Goal: Task Accomplishment & Management: Use online tool/utility

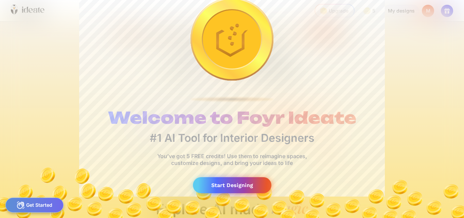
click at [245, 184] on div "Start Designing" at bounding box center [232, 185] width 79 height 16
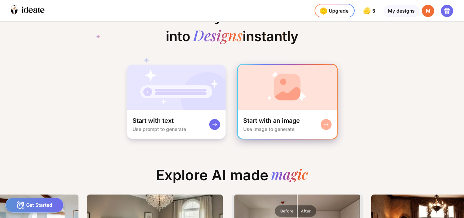
drag, startPoint x: 261, startPoint y: 131, endPoint x: 261, endPoint y: 137, distance: 6.5
click at [261, 137] on div "Start with an image Use image to generate" at bounding box center [287, 124] width 99 height 29
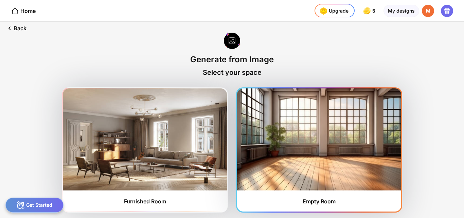
click at [316, 188] on img at bounding box center [319, 139] width 164 height 102
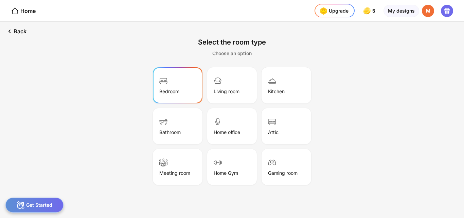
click at [191, 86] on div "Bedroom" at bounding box center [178, 85] width 48 height 34
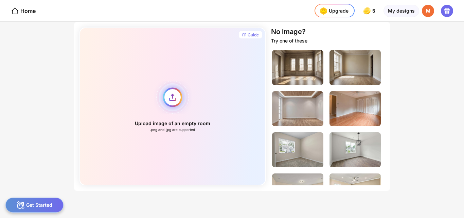
click at [170, 96] on div "Upload image of an empty room .png and .jpg are supported" at bounding box center [173, 107] width 186 height 158
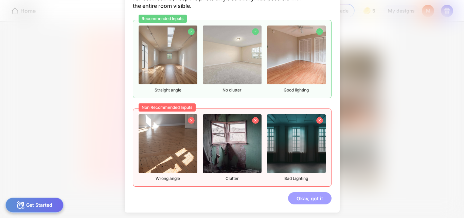
click at [298, 199] on div "Okay, got it" at bounding box center [310, 198] width 44 height 12
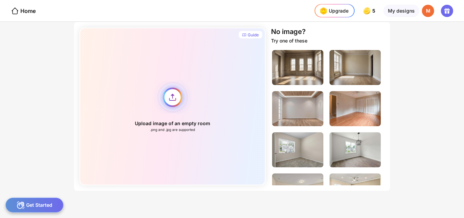
click at [173, 99] on div "Upload image of an empty room .png and .jpg are supported" at bounding box center [173, 107] width 186 height 158
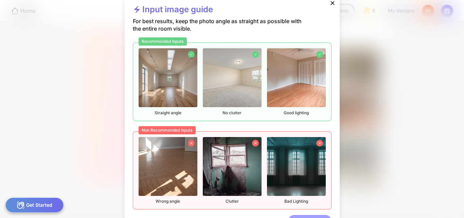
click at [303, 216] on div "Okay, got it" at bounding box center [310, 221] width 44 height 12
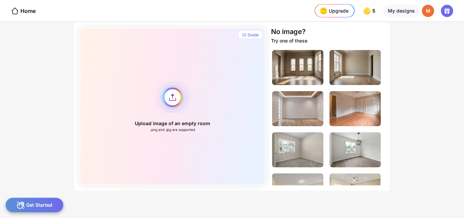
scroll to position [3, 0]
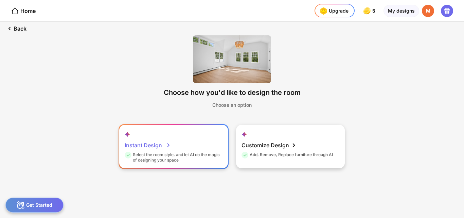
click at [201, 142] on div "Instant Design Select the room style, and let AI do the magic of designing your…" at bounding box center [173, 147] width 109 height 44
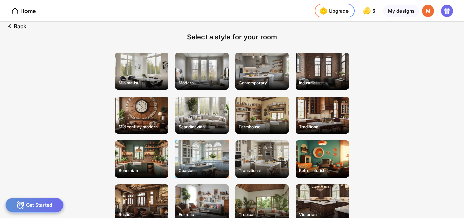
click at [196, 161] on div "Coastal" at bounding box center [201, 158] width 53 height 37
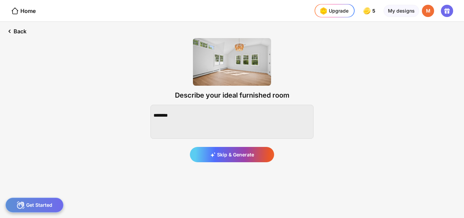
scroll to position [0, 0]
click at [213, 120] on textarea at bounding box center [232, 122] width 163 height 34
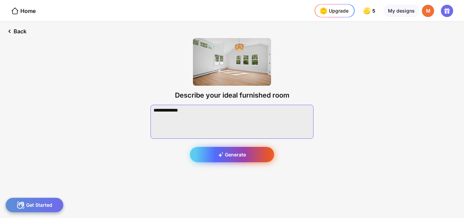
type textarea "**********"
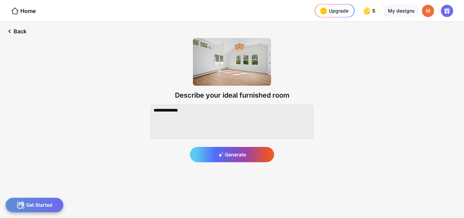
click at [236, 154] on div "Generate" at bounding box center [232, 154] width 84 height 15
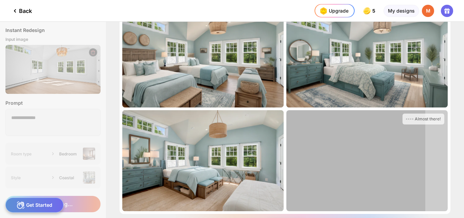
scroll to position [53, 0]
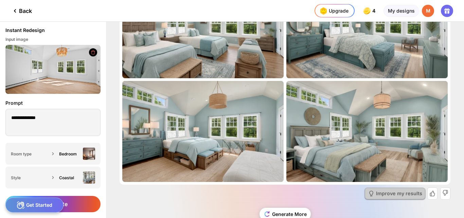
click at [406, 193] on div "Improve my results" at bounding box center [399, 193] width 46 height 5
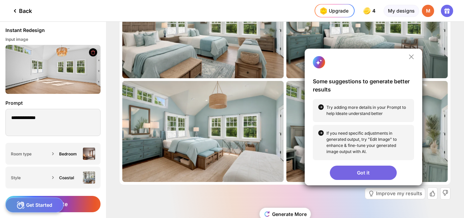
click at [369, 168] on div "Got it" at bounding box center [363, 173] width 67 height 14
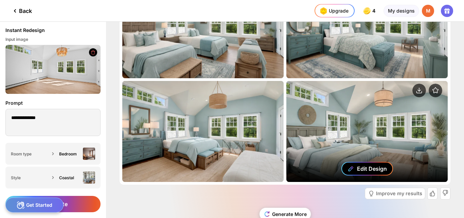
click at [367, 166] on div "Edit Design" at bounding box center [372, 168] width 30 height 7
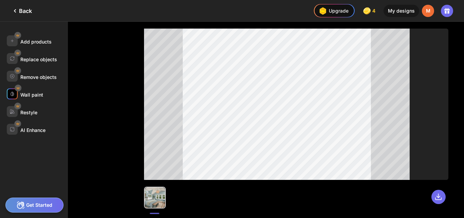
click at [37, 95] on div "Wall paint" at bounding box center [31, 95] width 23 height 6
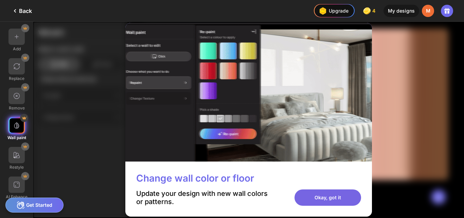
click at [312, 196] on div "Okay, got it" at bounding box center [328, 197] width 67 height 16
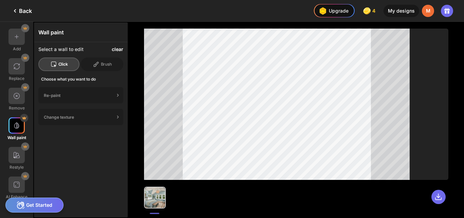
click at [114, 50] on div "clear" at bounding box center [118, 49] width 12 height 5
click at [84, 95] on div "Re-paint" at bounding box center [79, 95] width 71 height 5
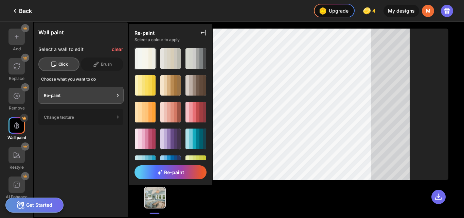
click at [142, 59] on div at bounding box center [143, 58] width 3 height 21
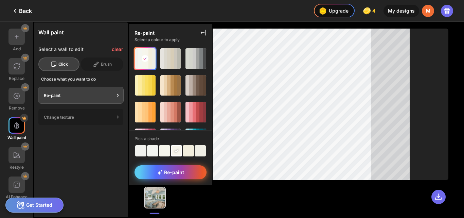
click at [172, 171] on span "Re-paint" at bounding box center [170, 172] width 27 height 6
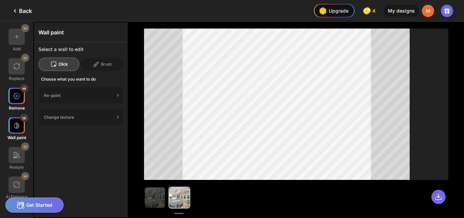
click at [16, 96] on img at bounding box center [16, 95] width 7 height 7
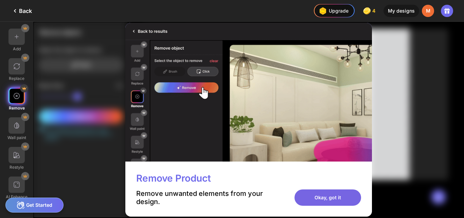
click at [313, 195] on div "Okay, got it" at bounding box center [328, 197] width 67 height 16
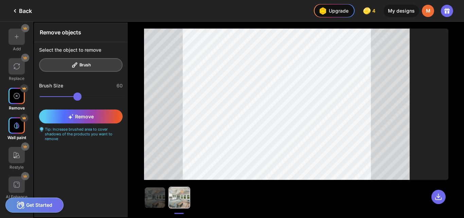
click at [18, 126] on img at bounding box center [16, 125] width 7 height 7
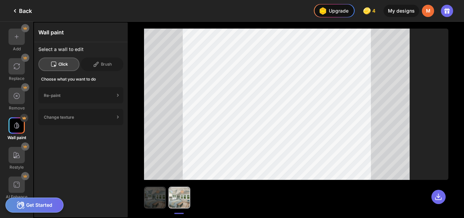
click at [155, 199] on img at bounding box center [155, 197] width 20 height 20
click at [406, 12] on div "My designs" at bounding box center [402, 11] width 36 height 12
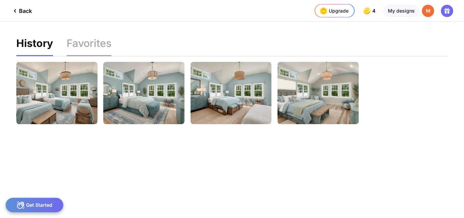
click at [76, 50] on div "Favorites" at bounding box center [89, 47] width 45 height 18
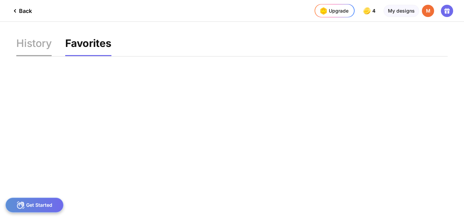
click at [65, 51] on div "History" at bounding box center [88, 47] width 46 height 18
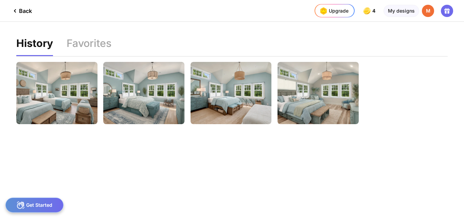
click at [25, 12] on div "Back" at bounding box center [21, 11] width 21 height 8
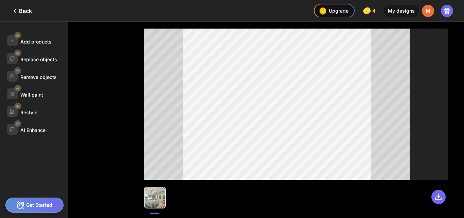
click at [25, 11] on div "Back" at bounding box center [21, 11] width 21 height 8
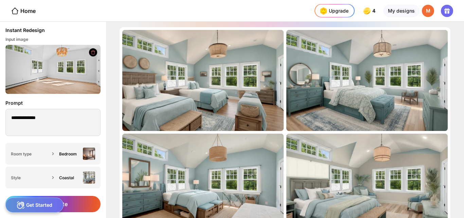
click at [52, 205] on div "Get Started" at bounding box center [34, 204] width 58 height 15
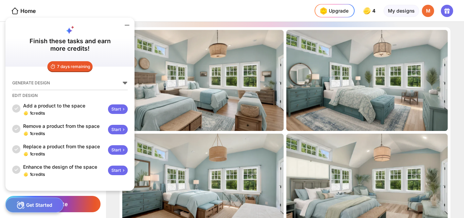
click at [127, 26] on icon at bounding box center [127, 25] width 8 height 8
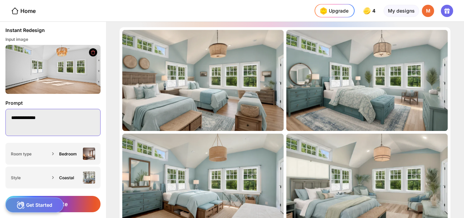
click at [69, 124] on textarea "**********" at bounding box center [52, 122] width 95 height 27
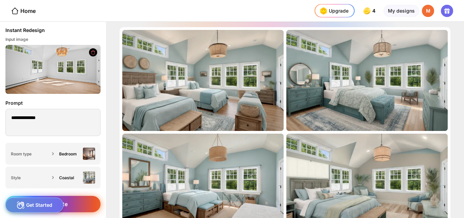
click at [83, 202] on div "Generate" at bounding box center [52, 204] width 95 height 16
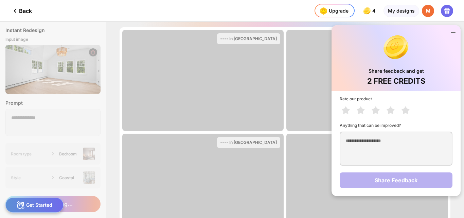
click at [453, 32] on icon at bounding box center [453, 33] width 8 height 8
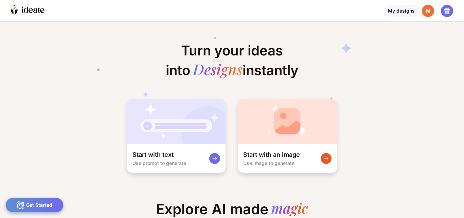
click at [279, 155] on div "Start with an image" at bounding box center [271, 155] width 57 height 8
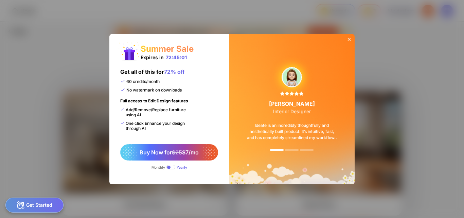
click at [349, 39] on icon at bounding box center [349, 39] width 3 height 3
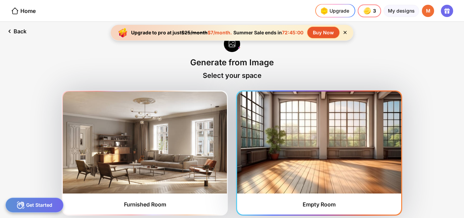
click at [312, 187] on img at bounding box center [319, 142] width 164 height 102
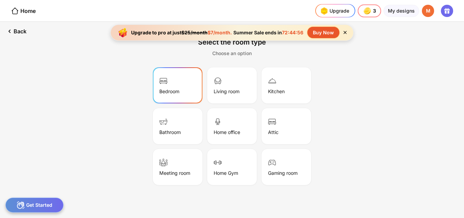
click at [182, 92] on div "Bedroom" at bounding box center [178, 85] width 48 height 34
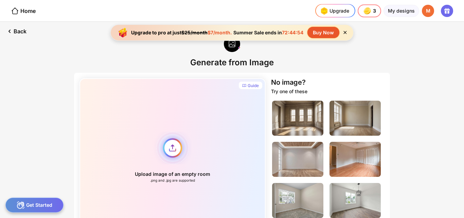
click at [174, 145] on div "Upload image of an empty room .png and .jpg are supported" at bounding box center [173, 157] width 186 height 158
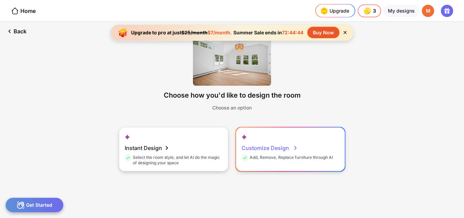
click at [275, 156] on div "Add, Remove, Replace furniture through AI" at bounding box center [287, 159] width 91 height 8
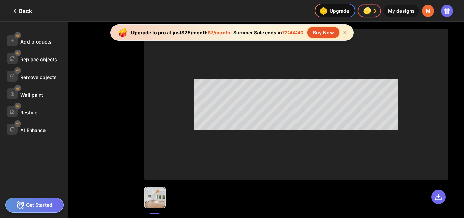
click at [345, 31] on icon at bounding box center [345, 33] width 6 height 6
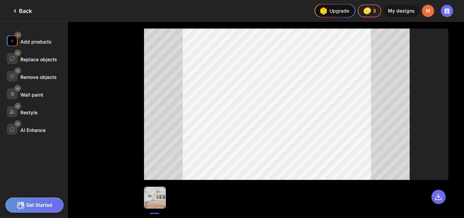
click at [32, 41] on div "Add products" at bounding box center [35, 42] width 31 height 6
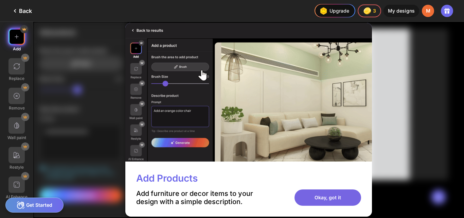
click at [318, 201] on div "Okay, got it" at bounding box center [328, 197] width 67 height 16
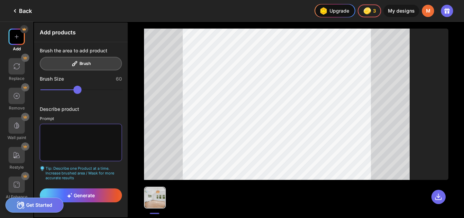
click at [84, 140] on textarea at bounding box center [81, 142] width 82 height 37
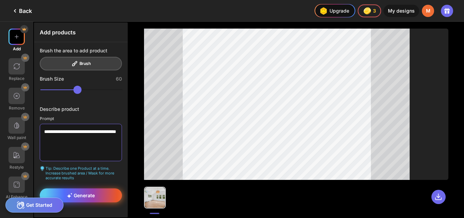
type textarea "**********"
click at [83, 193] on span "Generate" at bounding box center [81, 195] width 28 height 6
click at [90, 194] on span "Generate" at bounding box center [81, 195] width 28 height 6
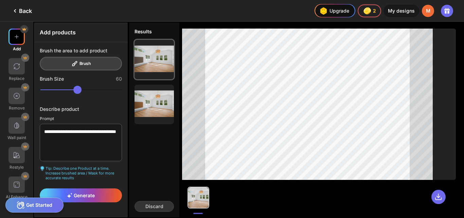
click at [26, 9] on div "Back" at bounding box center [21, 11] width 21 height 8
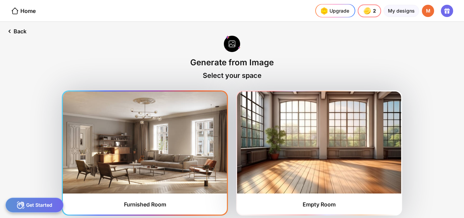
scroll to position [3, 0]
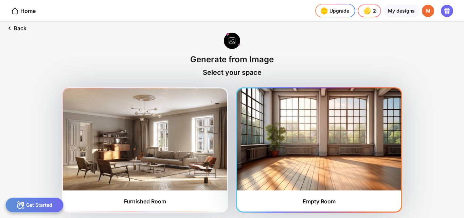
click at [304, 160] on img at bounding box center [319, 139] width 164 height 102
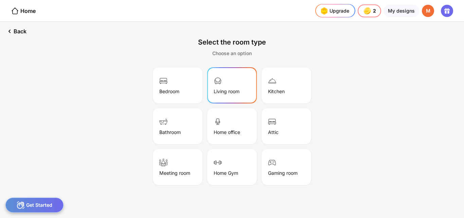
click at [219, 92] on div "Living room" at bounding box center [227, 91] width 26 height 6
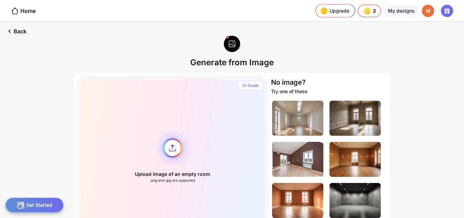
click at [169, 145] on div "Upload image of an empty room .png and .jpg are supported" at bounding box center [173, 157] width 186 height 158
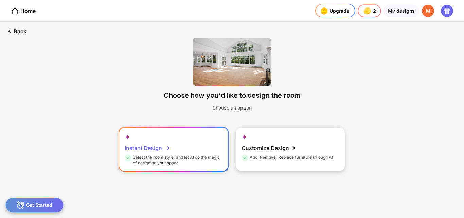
click at [211, 149] on div "Instant Design Select the room style, and let AI do the magic of designing your…" at bounding box center [173, 149] width 109 height 44
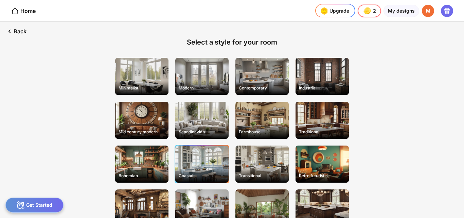
click at [198, 168] on div "Coastal" at bounding box center [201, 163] width 53 height 37
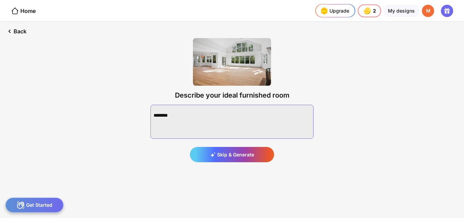
click at [180, 114] on textarea at bounding box center [232, 122] width 163 height 34
type textarea "*"
click at [248, 111] on textarea at bounding box center [232, 122] width 163 height 34
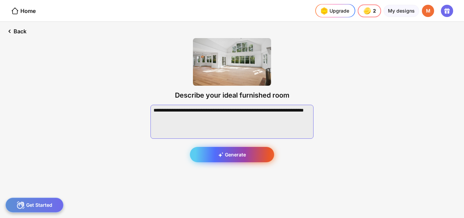
type textarea "**********"
click at [233, 154] on div "Generate" at bounding box center [232, 154] width 84 height 15
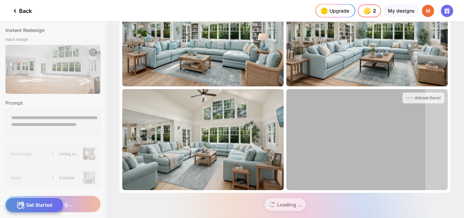
scroll to position [53, 0]
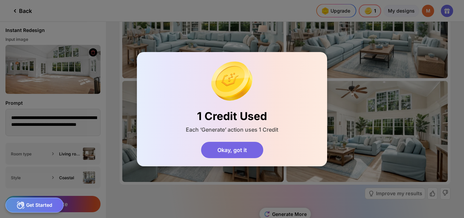
click at [243, 150] on div "Okay, got it" at bounding box center [232, 150] width 62 height 16
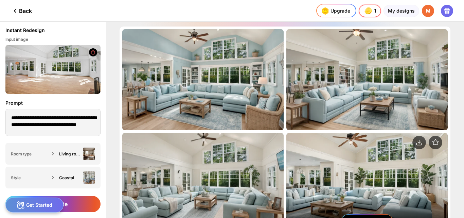
scroll to position [0, 0]
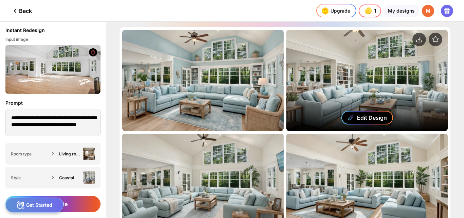
click at [363, 115] on div "Edit Design" at bounding box center [372, 117] width 30 height 7
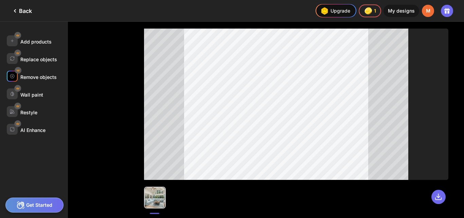
click at [30, 74] on div "Remove objects" at bounding box center [38, 77] width 36 height 6
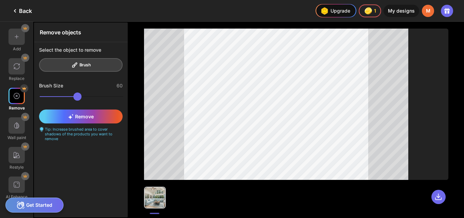
click at [76, 64] on div "Select the object to remove Brush" at bounding box center [80, 59] width 93 height 34
click at [87, 119] on span "Remove" at bounding box center [81, 117] width 26 height 6
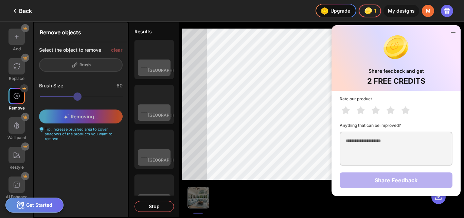
click at [455, 31] on icon at bounding box center [453, 33] width 8 height 8
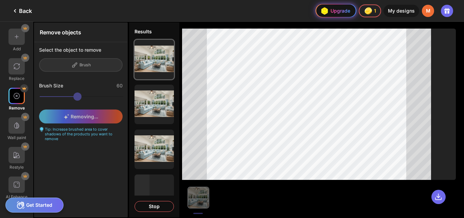
click at [341, 12] on div "Upgrade" at bounding box center [334, 10] width 31 height 11
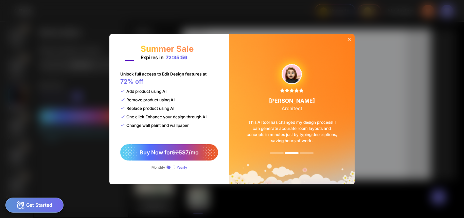
click at [347, 39] on icon at bounding box center [349, 39] width 5 height 5
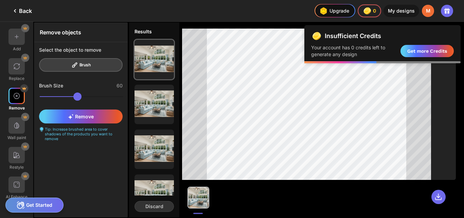
click at [281, 23] on div at bounding box center [296, 120] width 336 height 196
click at [439, 198] on icon at bounding box center [439, 197] width 8 height 8
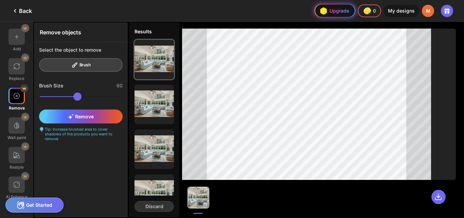
click at [334, 11] on div "Upgrade" at bounding box center [333, 10] width 31 height 11
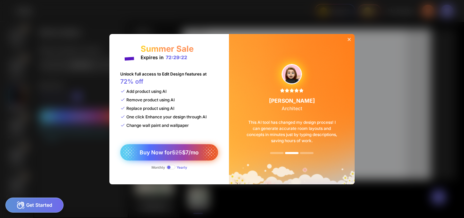
click at [172, 151] on span "$25" at bounding box center [177, 152] width 10 height 7
click at [176, 154] on span "$25" at bounding box center [177, 152] width 10 height 7
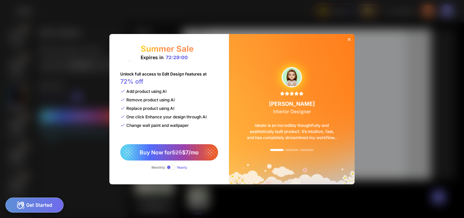
click at [173, 167] on span at bounding box center [171, 167] width 9 height 4
click at [173, 168] on span at bounding box center [171, 167] width 9 height 4
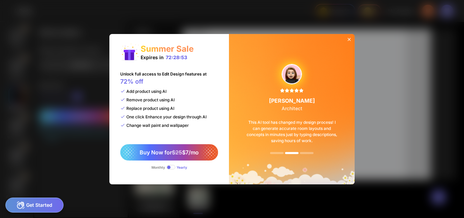
click at [348, 37] on icon at bounding box center [349, 39] width 5 height 5
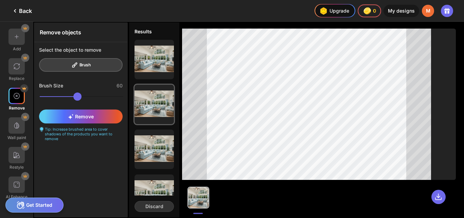
click at [31, 10] on div "Back" at bounding box center [21, 11] width 21 height 8
click at [19, 11] on div "Back" at bounding box center [21, 11] width 21 height 8
click at [448, 10] on icon at bounding box center [447, 9] width 5 height 2
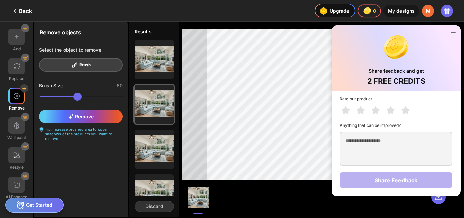
click at [452, 33] on icon at bounding box center [453, 33] width 4 height 0
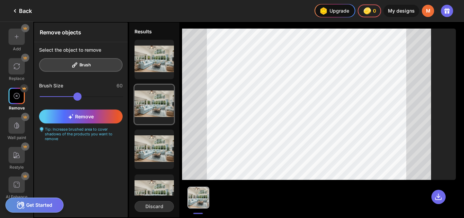
click at [431, 12] on div "M" at bounding box center [428, 11] width 12 height 12
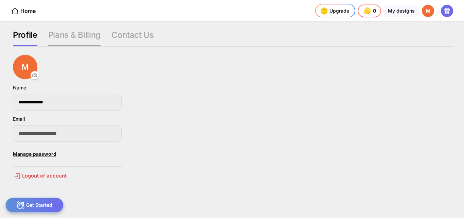
click at [111, 32] on div "Plans & Billing" at bounding box center [132, 38] width 42 height 16
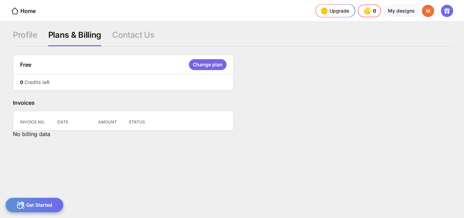
click at [203, 64] on div "Change plan" at bounding box center [208, 64] width 38 height 11
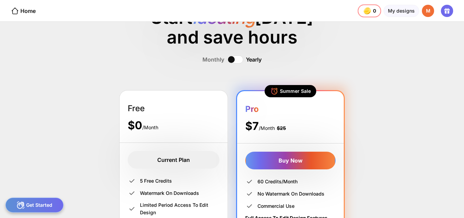
scroll to position [28, 0]
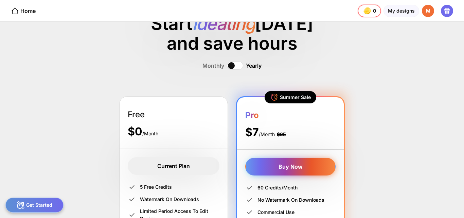
click at [311, 168] on div "Buy Now" at bounding box center [290, 167] width 90 height 18
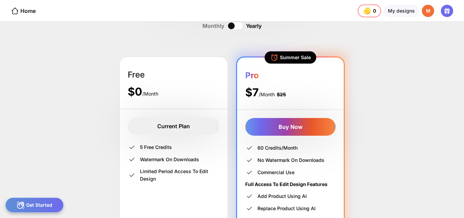
scroll to position [68, 0]
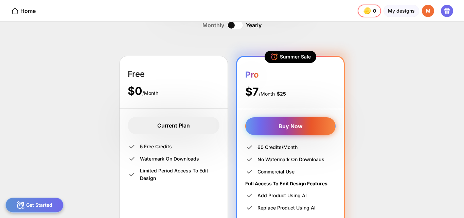
click at [297, 125] on div "Buy Now" at bounding box center [290, 126] width 90 height 18
click at [297, 129] on div "Buy Now" at bounding box center [290, 126] width 90 height 18
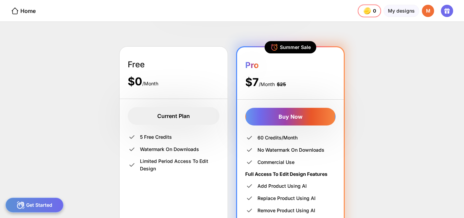
scroll to position [0, 0]
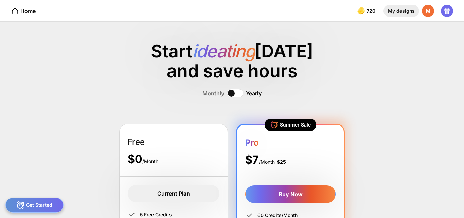
click at [404, 12] on div "My designs" at bounding box center [402, 11] width 36 height 12
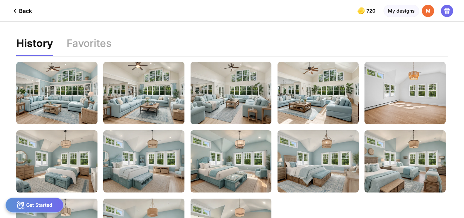
click at [35, 197] on div "Get Started" at bounding box center [34, 204] width 58 height 15
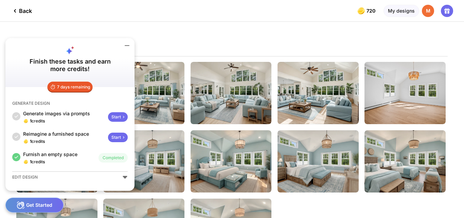
click at [37, 207] on div "Get Started" at bounding box center [34, 204] width 58 height 15
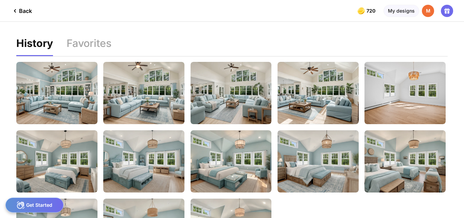
click at [47, 205] on div "Get Started" at bounding box center [34, 204] width 58 height 15
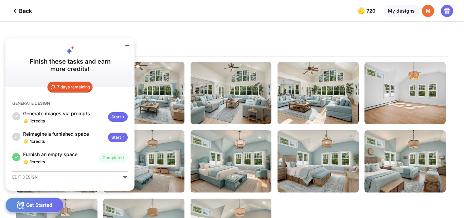
click at [126, 177] on icon at bounding box center [125, 177] width 4 height 3
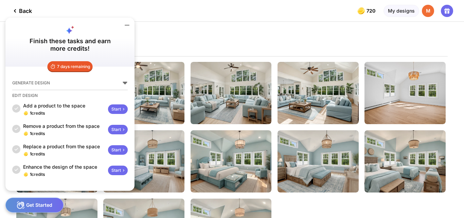
click at [125, 23] on icon at bounding box center [127, 25] width 8 height 8
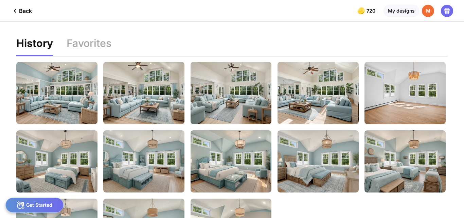
click at [23, 8] on div "Back" at bounding box center [21, 11] width 21 height 8
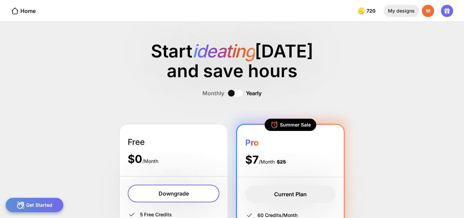
click at [407, 11] on div "My designs" at bounding box center [402, 11] width 36 height 12
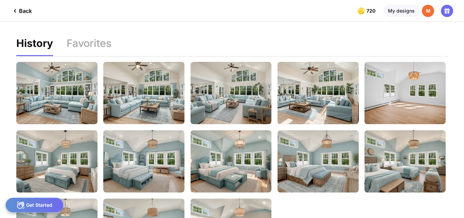
click at [430, 8] on div "M" at bounding box center [428, 11] width 12 height 12
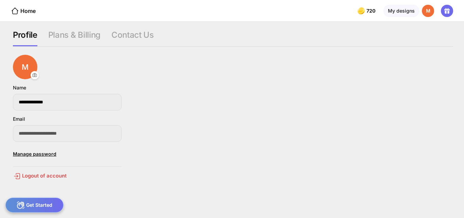
click at [430, 8] on div "M" at bounding box center [428, 11] width 12 height 12
click at [395, 13] on div "My designs" at bounding box center [402, 11] width 36 height 12
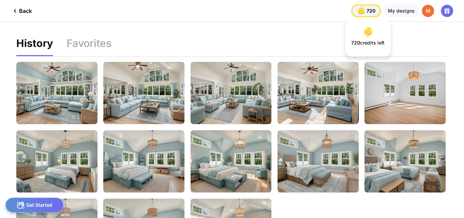
click at [367, 13] on div "720 720 720" at bounding box center [366, 11] width 29 height 12
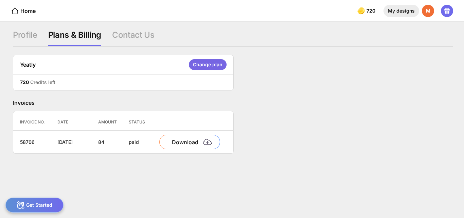
click at [398, 13] on div "My designs" at bounding box center [402, 11] width 36 height 12
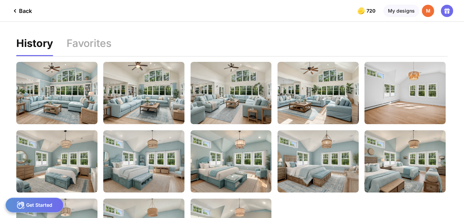
click at [42, 203] on div "Get Started" at bounding box center [34, 204] width 58 height 15
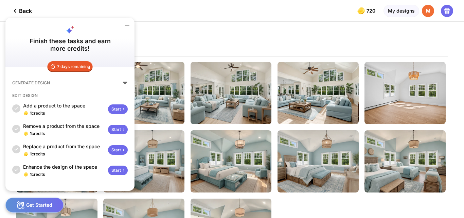
click at [120, 108] on div "Start" at bounding box center [118, 109] width 20 height 10
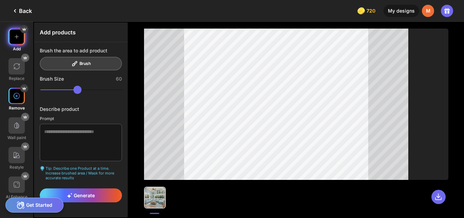
click at [16, 98] on img at bounding box center [16, 95] width 7 height 7
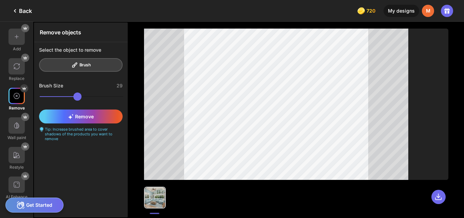
drag, startPoint x: 82, startPoint y: 96, endPoint x: 60, endPoint y: 92, distance: 22.4
type input "**"
click at [60, 92] on input "range" at bounding box center [82, 96] width 84 height 8
click at [71, 116] on icon at bounding box center [71, 116] width 6 height 5
click at [260, 41] on icon at bounding box center [261, 40] width 6 height 5
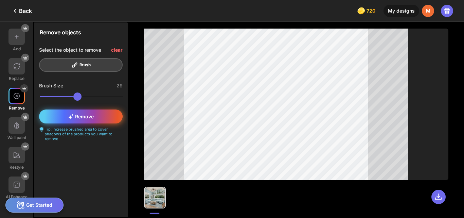
click at [90, 116] on span "Remove" at bounding box center [81, 117] width 26 height 6
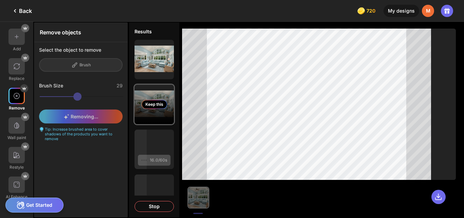
click at [156, 114] on div "Keep this" at bounding box center [154, 104] width 39 height 39
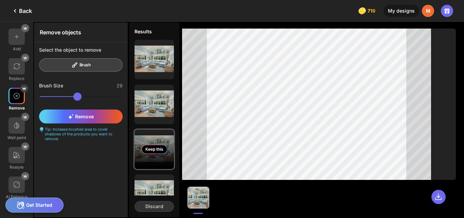
click at [157, 146] on div "Keep this" at bounding box center [154, 149] width 25 height 9
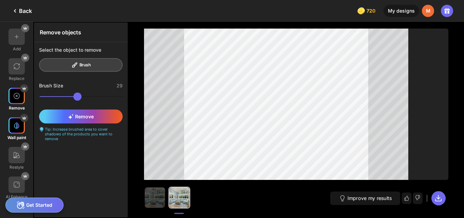
click at [19, 130] on div at bounding box center [16, 125] width 16 height 16
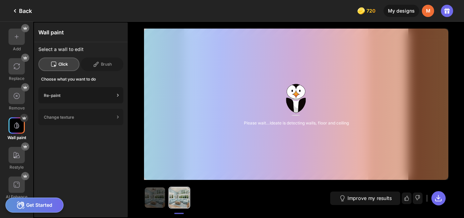
click at [117, 96] on icon at bounding box center [118, 95] width 7 height 7
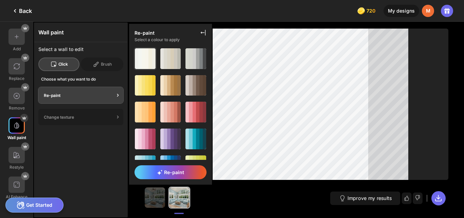
click at [142, 54] on div at bounding box center [143, 58] width 3 height 21
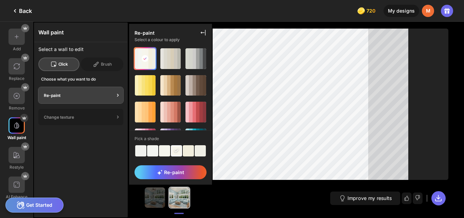
click at [147, 150] on div at bounding box center [152, 150] width 11 height 11
click at [164, 171] on span "Re-paint" at bounding box center [170, 172] width 27 height 6
click at [203, 33] on icon at bounding box center [203, 32] width 7 height 7
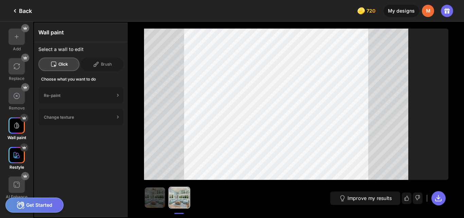
click at [20, 154] on img at bounding box center [16, 155] width 7 height 7
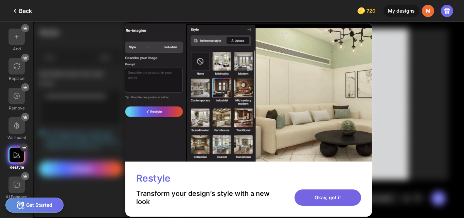
click at [326, 198] on div "Okay, got it" at bounding box center [328, 197] width 67 height 16
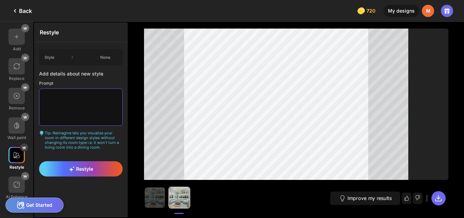
click at [58, 105] on textarea at bounding box center [81, 106] width 84 height 37
type textarea "*"
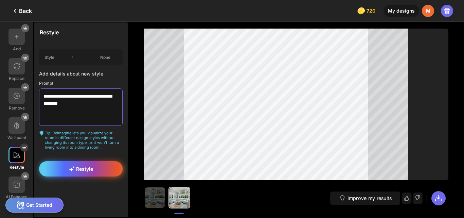
type textarea "**********"
click at [80, 168] on span "Restyle" at bounding box center [81, 169] width 24 height 6
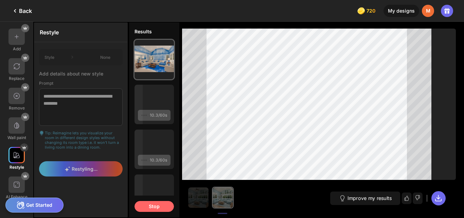
click at [150, 207] on div "Stop" at bounding box center [154, 206] width 39 height 11
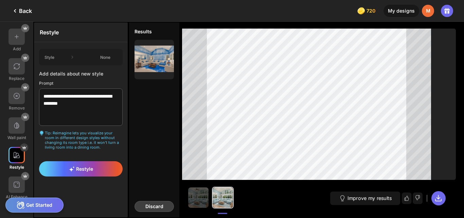
click at [161, 206] on div "Discard" at bounding box center [154, 206] width 39 height 11
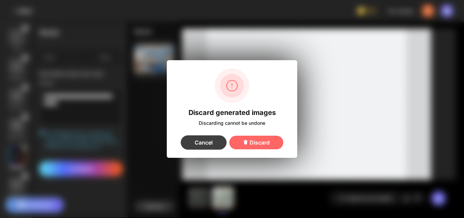
click at [211, 144] on div "Cancel" at bounding box center [204, 142] width 46 height 14
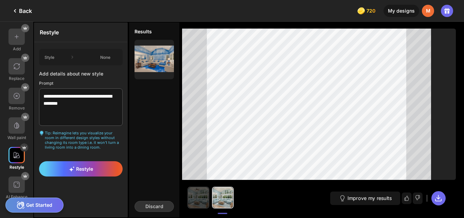
click at [190, 197] on img at bounding box center [198, 197] width 20 height 20
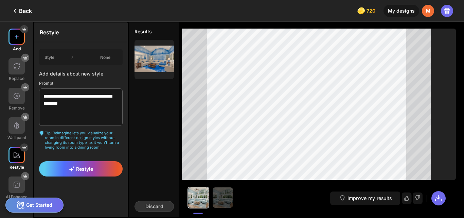
click at [15, 37] on img at bounding box center [16, 36] width 7 height 7
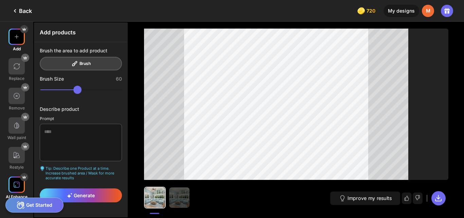
click at [15, 185] on img at bounding box center [16, 184] width 7 height 7
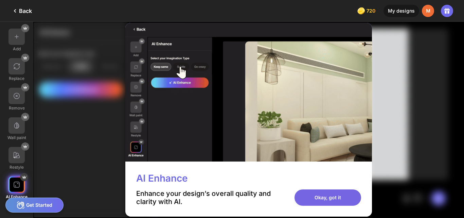
click at [312, 195] on div "Okay, got it" at bounding box center [328, 197] width 67 height 16
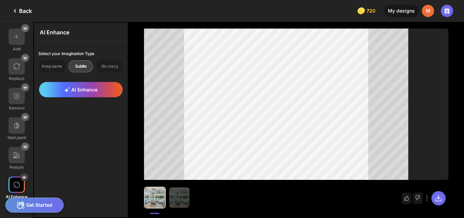
click at [18, 11] on icon at bounding box center [15, 11] width 8 height 8
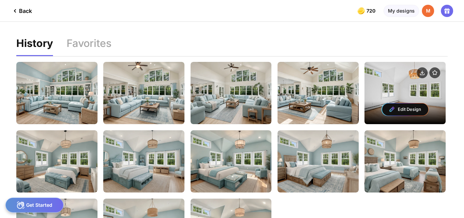
click at [402, 110] on div "Edit Design" at bounding box center [405, 109] width 46 height 12
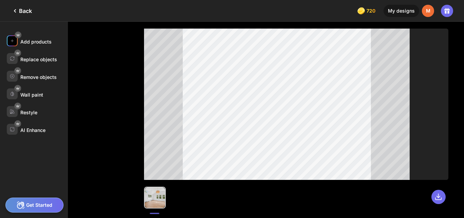
click at [33, 42] on div "Add products" at bounding box center [35, 42] width 31 height 6
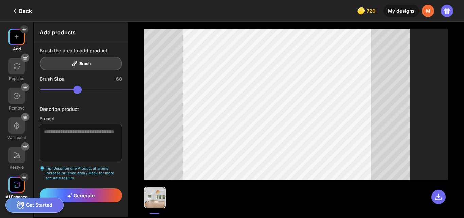
click at [21, 184] on div at bounding box center [16, 184] width 16 height 16
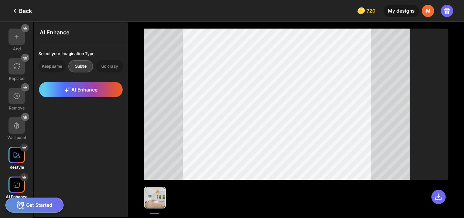
click at [17, 154] on img at bounding box center [16, 155] width 7 height 7
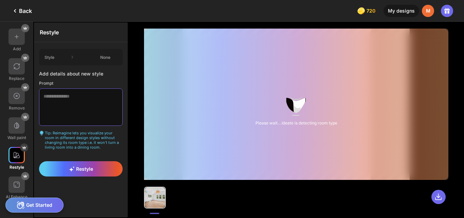
click at [54, 95] on textarea at bounding box center [81, 106] width 84 height 37
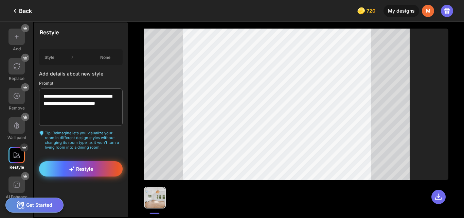
click at [73, 167] on icon at bounding box center [73, 167] width 2 height 2
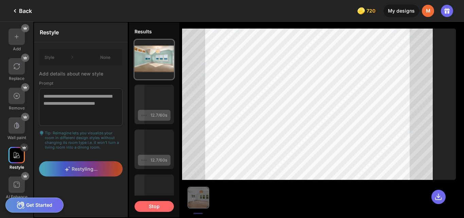
click at [140, 205] on div "Stop" at bounding box center [154, 206] width 39 height 11
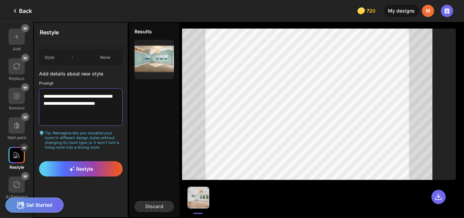
drag, startPoint x: 102, startPoint y: 98, endPoint x: 34, endPoint y: 98, distance: 68.0
click at [34, 98] on div "**********" at bounding box center [80, 120] width 95 height 196
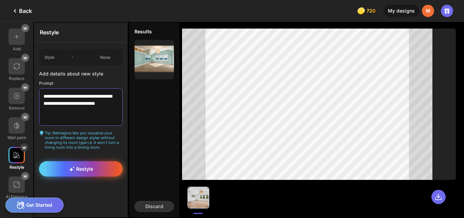
type textarea "**********"
click at [88, 170] on span "Restyle" at bounding box center [81, 169] width 24 height 6
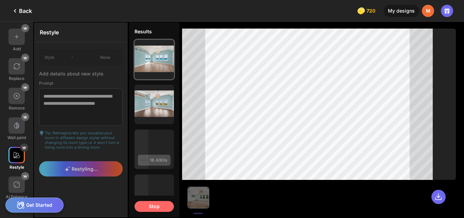
click at [154, 205] on div "Stop" at bounding box center [154, 206] width 39 height 11
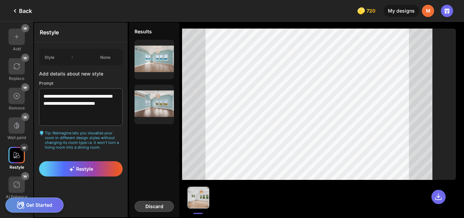
click at [155, 206] on div "Discard" at bounding box center [154, 206] width 39 height 11
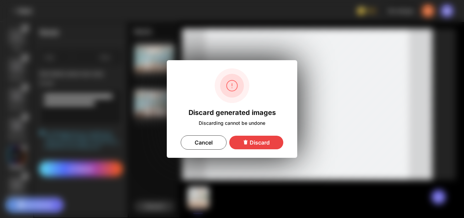
click at [256, 143] on div "Discard" at bounding box center [256, 143] width 54 height 14
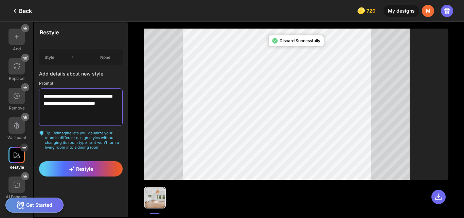
drag, startPoint x: 80, startPoint y: 120, endPoint x: 31, endPoint y: 87, distance: 59.0
click at [31, 86] on div "**********" at bounding box center [64, 120] width 128 height 196
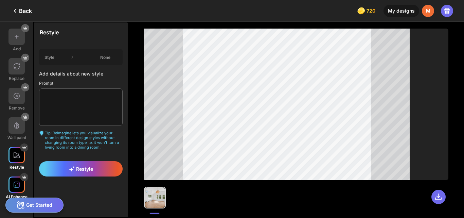
click at [16, 185] on img at bounding box center [16, 184] width 7 height 7
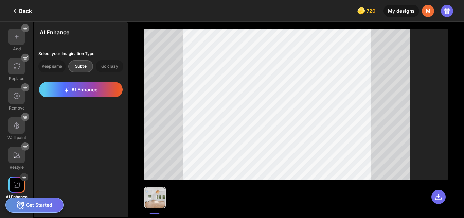
click at [25, 10] on div "Back" at bounding box center [21, 11] width 21 height 8
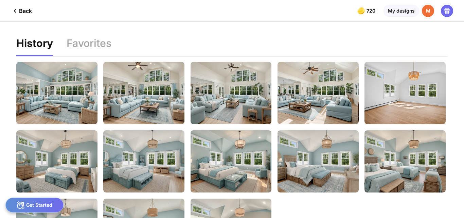
click at [24, 12] on div "Back" at bounding box center [21, 11] width 21 height 8
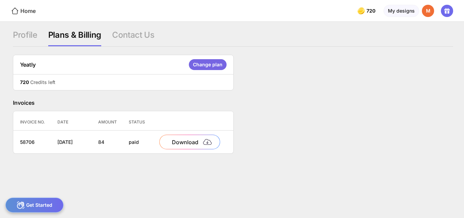
click at [27, 11] on div "Home" at bounding box center [23, 11] width 25 height 8
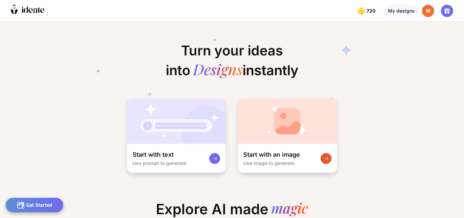
scroll to position [0, 9]
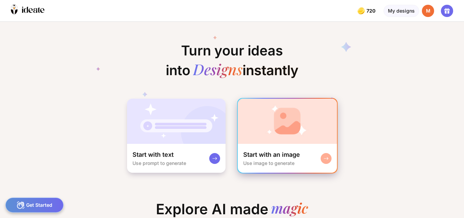
click at [276, 143] on img at bounding box center [287, 121] width 99 height 45
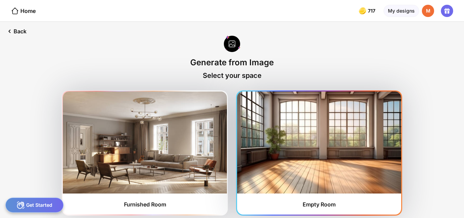
click at [284, 155] on img at bounding box center [319, 142] width 164 height 102
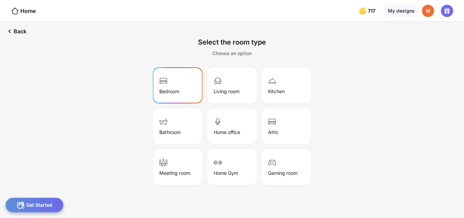
click at [175, 87] on div "Bedroom" at bounding box center [178, 85] width 48 height 34
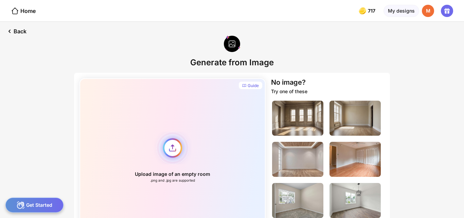
click at [173, 150] on div "Upload image of an empty room .png and .jpg are supported" at bounding box center [173, 157] width 186 height 158
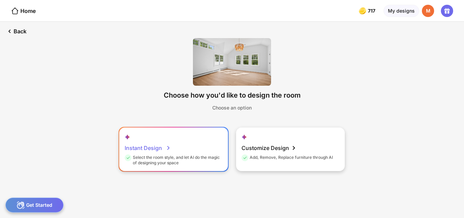
click at [187, 159] on div "Select the room style, and let AI do the magic of designing your space" at bounding box center [173, 160] width 96 height 11
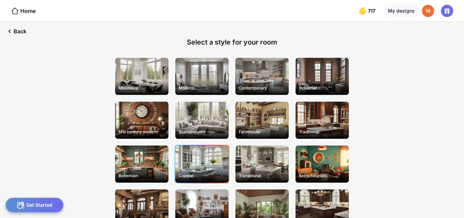
click at [199, 163] on div "Coastal" at bounding box center [201, 163] width 53 height 37
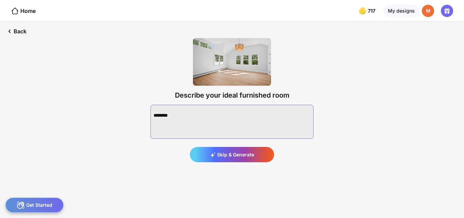
click at [189, 120] on textarea at bounding box center [232, 122] width 163 height 34
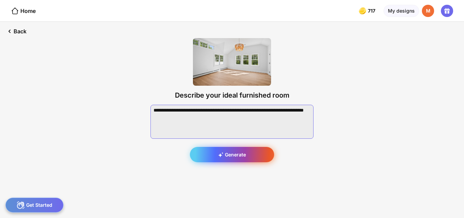
type textarea "**********"
click at [233, 159] on div "Generate" at bounding box center [232, 154] width 84 height 15
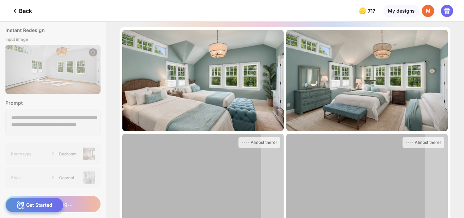
click at [19, 9] on div "Back" at bounding box center [21, 11] width 21 height 8
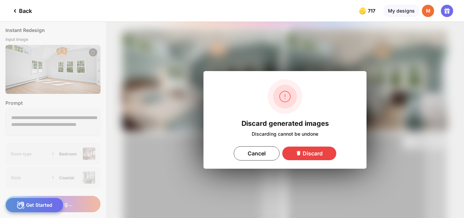
click at [305, 151] on div "Discard" at bounding box center [309, 153] width 54 height 14
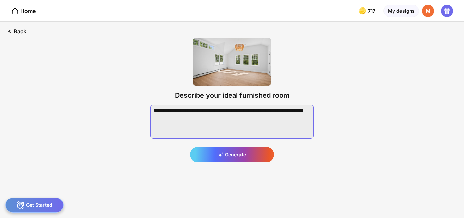
click at [174, 111] on textarea at bounding box center [232, 122] width 163 height 34
drag, startPoint x: 253, startPoint y: 117, endPoint x: 134, endPoint y: 108, distance: 119.3
click at [134, 108] on div "Back Describe your ideal furnished room Generate" at bounding box center [232, 120] width 464 height 196
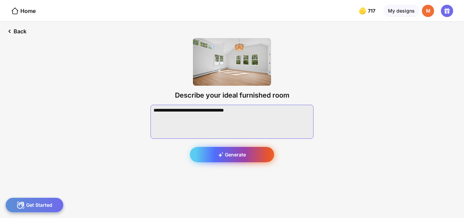
type textarea "**********"
click at [251, 150] on div "Generate" at bounding box center [232, 154] width 84 height 15
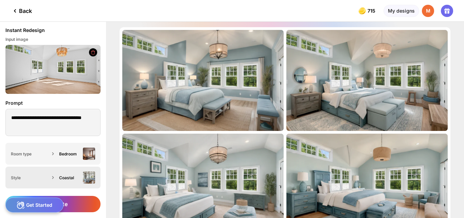
click at [49, 176] on div "Style" at bounding box center [30, 177] width 39 height 5
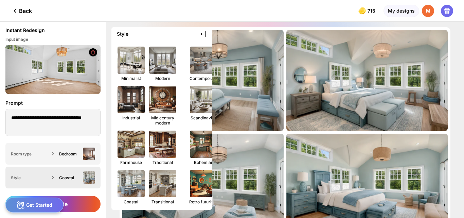
click at [49, 176] on div "Style" at bounding box center [30, 177] width 39 height 5
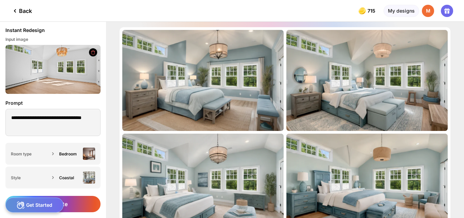
click at [27, 14] on div "Back" at bounding box center [21, 11] width 21 height 8
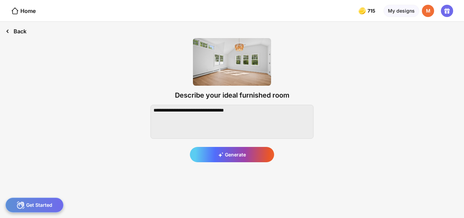
click at [22, 28] on div "Back" at bounding box center [16, 31] width 32 height 19
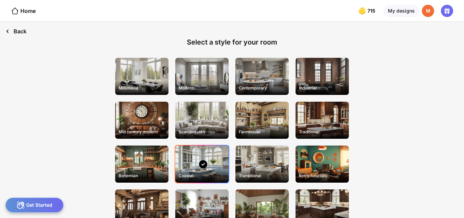
click at [18, 29] on div "Back" at bounding box center [16, 31] width 32 height 19
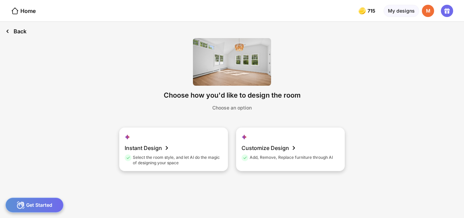
click at [25, 30] on div "Back" at bounding box center [16, 31] width 32 height 19
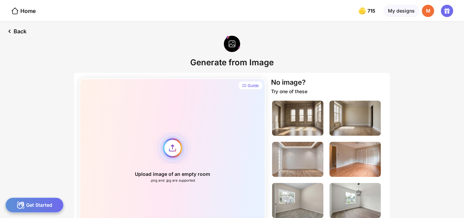
click at [175, 147] on div "Upload image of an empty room .png and .jpg are supported" at bounding box center [173, 157] width 186 height 158
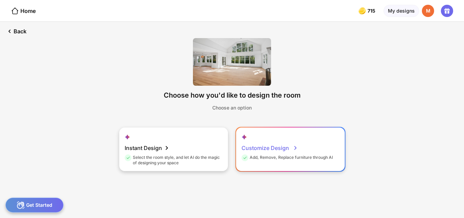
click at [259, 153] on div "Customize Design" at bounding box center [270, 148] width 56 height 14
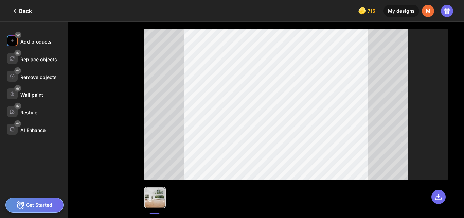
click at [28, 42] on div "Add products" at bounding box center [35, 42] width 31 height 6
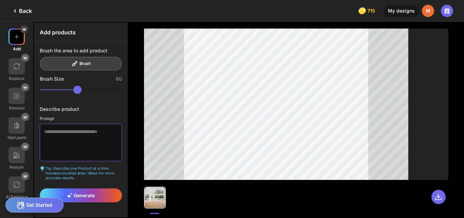
click at [65, 134] on textarea at bounding box center [81, 142] width 82 height 37
type textarea "**********"
drag, startPoint x: 86, startPoint y: 91, endPoint x: 68, endPoint y: 89, distance: 17.8
type input "**"
click at [68, 89] on input "range" at bounding box center [81, 90] width 82 height 8
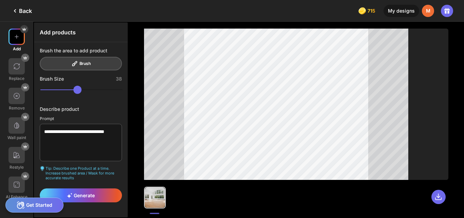
click at [85, 63] on div "Brush the area to add product Brush" at bounding box center [81, 59] width 82 height 23
click at [98, 192] on div "Generate" at bounding box center [81, 195] width 82 height 14
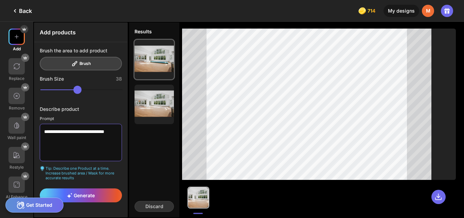
click at [77, 139] on textarea "**********" at bounding box center [81, 142] width 82 height 37
type textarea "**********"
click at [80, 192] on span "Generate" at bounding box center [81, 195] width 28 height 6
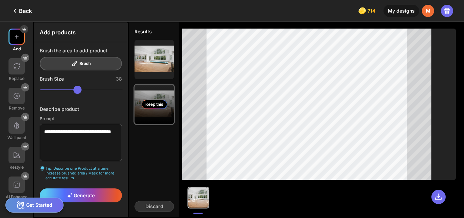
click at [153, 103] on div "Keep this" at bounding box center [154, 104] width 25 height 9
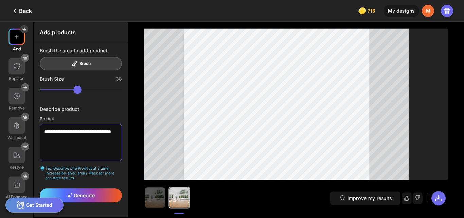
click at [90, 141] on textarea "**********" at bounding box center [81, 142] width 82 height 37
click at [88, 197] on span "Generate" at bounding box center [81, 195] width 28 height 6
click at [77, 64] on div "Brush the area to add product Brush" at bounding box center [81, 59] width 82 height 23
click at [88, 196] on span "Generate" at bounding box center [81, 195] width 28 height 6
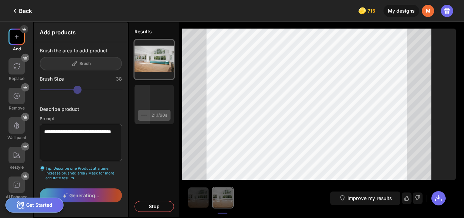
scroll to position [3, 0]
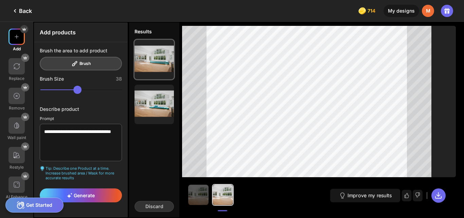
click at [83, 64] on div "Brush the area to add product Brush" at bounding box center [81, 59] width 82 height 23
click at [82, 141] on textarea "**********" at bounding box center [81, 142] width 82 height 37
click at [197, 197] on img at bounding box center [198, 195] width 20 height 20
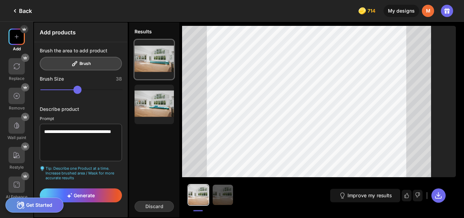
click at [84, 60] on div "Brush the area to add product Brush" at bounding box center [81, 59] width 82 height 23
click at [15, 9] on icon at bounding box center [15, 11] width 8 height 8
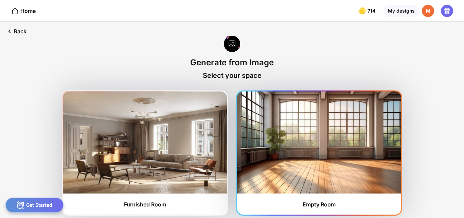
click at [319, 153] on img at bounding box center [319, 142] width 164 height 102
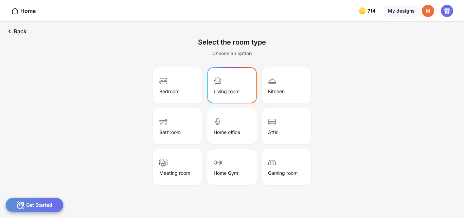
click at [226, 89] on div "Living room" at bounding box center [227, 91] width 26 height 6
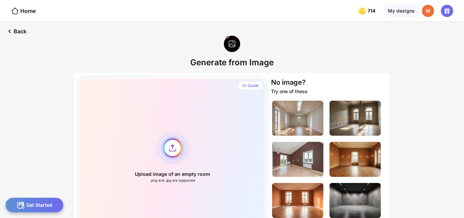
click at [175, 148] on div "Upload image of an empty room .png and .jpg are supported" at bounding box center [173, 157] width 186 height 158
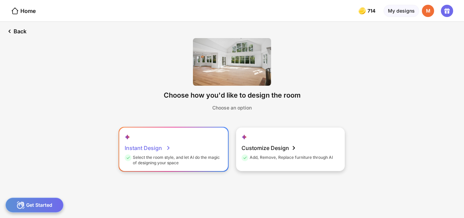
click at [191, 156] on div "Select the room style, and let AI do the magic of designing your space" at bounding box center [173, 160] width 96 height 11
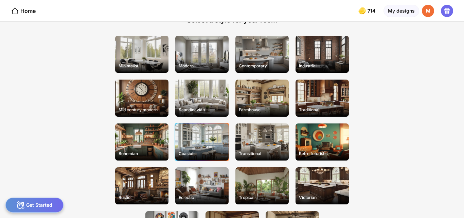
scroll to position [34, 0]
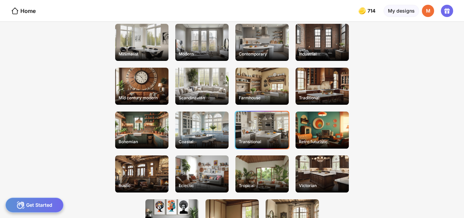
click at [262, 130] on div "Transitional" at bounding box center [262, 129] width 53 height 37
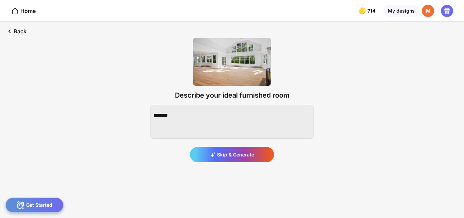
scroll to position [0, 0]
click at [208, 117] on textarea at bounding box center [232, 122] width 163 height 34
type textarea "*"
click at [189, 112] on textarea at bounding box center [232, 122] width 163 height 34
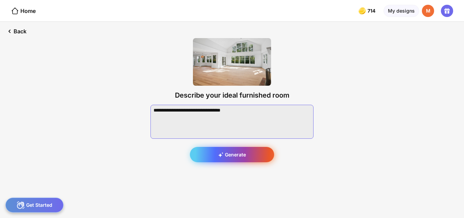
type textarea "**********"
click at [236, 154] on div "Generate" at bounding box center [232, 154] width 84 height 15
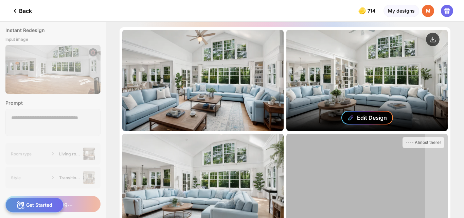
scroll to position [53, 0]
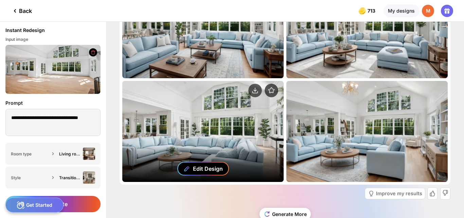
click at [206, 165] on div "Edit Design" at bounding box center [208, 168] width 30 height 7
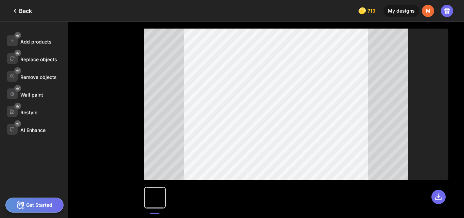
click at [26, 11] on div "Back" at bounding box center [21, 11] width 21 height 8
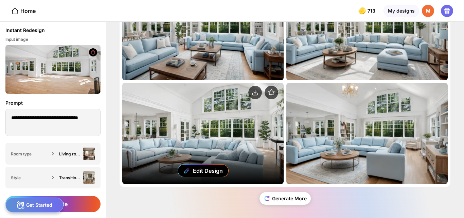
scroll to position [53, 0]
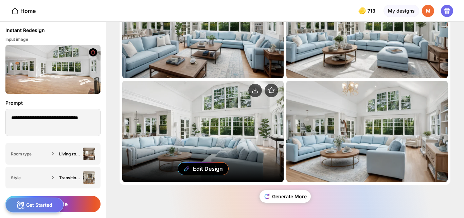
click at [223, 139] on div "Edit Design" at bounding box center [202, 131] width 161 height 101
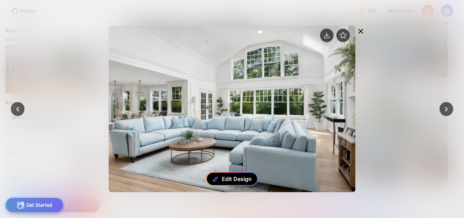
click at [231, 181] on div "Edit Design" at bounding box center [237, 178] width 30 height 7
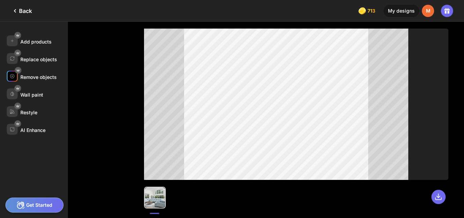
click at [28, 78] on div "Remove objects" at bounding box center [38, 77] width 36 height 6
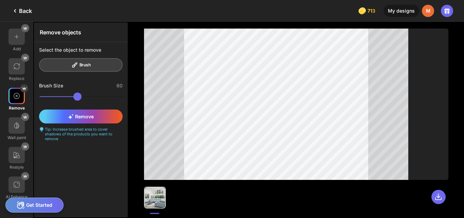
click at [78, 65] on div "Select the object to remove Brush" at bounding box center [80, 59] width 93 height 34
click at [96, 119] on div "Remove" at bounding box center [81, 116] width 84 height 14
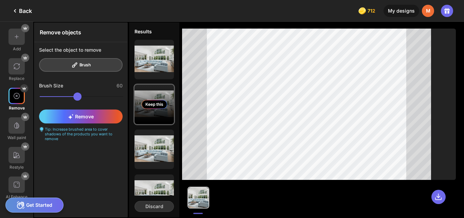
click at [157, 102] on div "Keep this" at bounding box center [154, 104] width 25 height 9
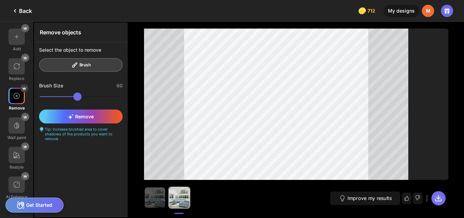
click at [438, 197] on icon at bounding box center [439, 198] width 8 height 8
click at [159, 199] on img at bounding box center [155, 197] width 20 height 20
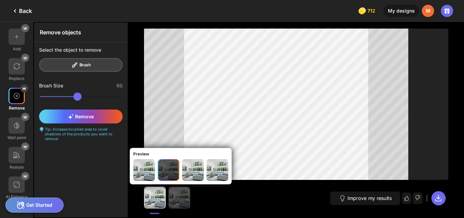
click at [177, 198] on img at bounding box center [179, 197] width 20 height 20
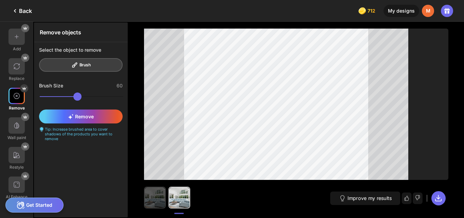
click at [152, 198] on img at bounding box center [155, 197] width 20 height 20
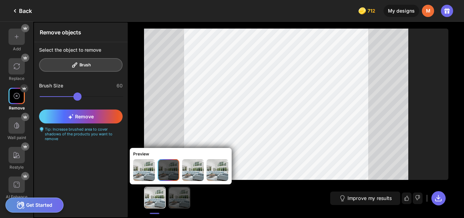
click at [180, 200] on img at bounding box center [179, 197] width 20 height 20
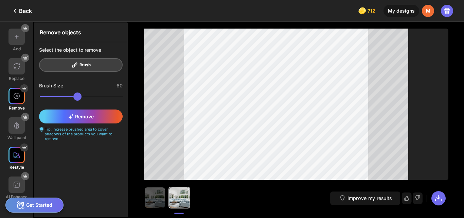
click at [19, 154] on img at bounding box center [16, 155] width 7 height 7
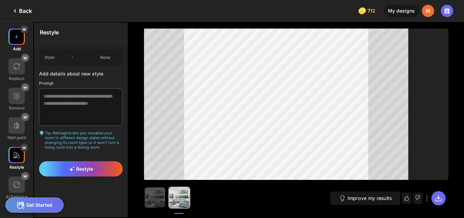
click at [15, 38] on img at bounding box center [16, 36] width 7 height 7
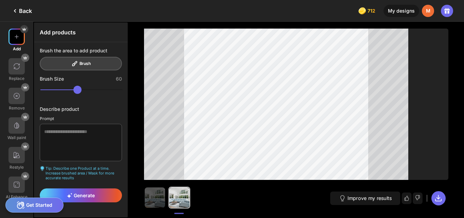
click at [24, 5] on div "Back" at bounding box center [16, 10] width 32 height 21
click at [23, 10] on div "Back" at bounding box center [21, 11] width 21 height 8
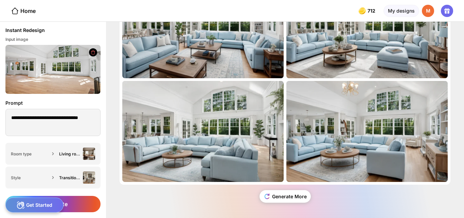
scroll to position [19, 0]
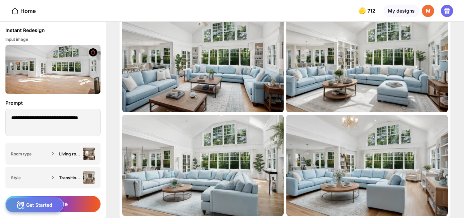
click at [61, 78] on img at bounding box center [52, 69] width 95 height 49
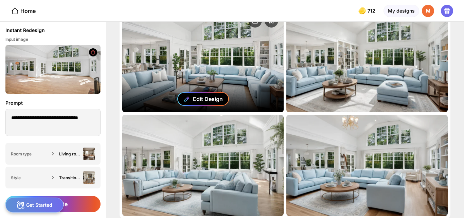
click at [199, 101] on div "Edit Design" at bounding box center [208, 99] width 30 height 7
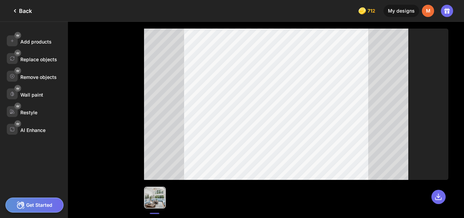
click at [19, 9] on icon at bounding box center [15, 11] width 8 height 8
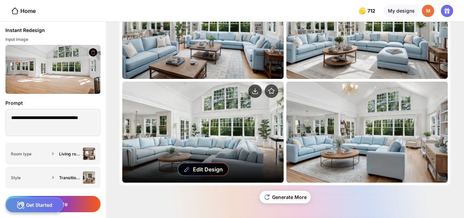
scroll to position [53, 0]
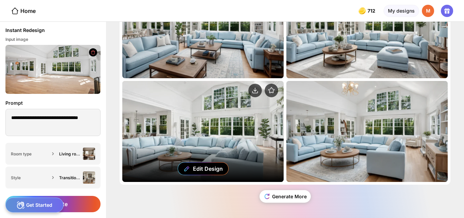
click at [171, 137] on div "Edit Design" at bounding box center [202, 131] width 161 height 101
